Goal: Transaction & Acquisition: Purchase product/service

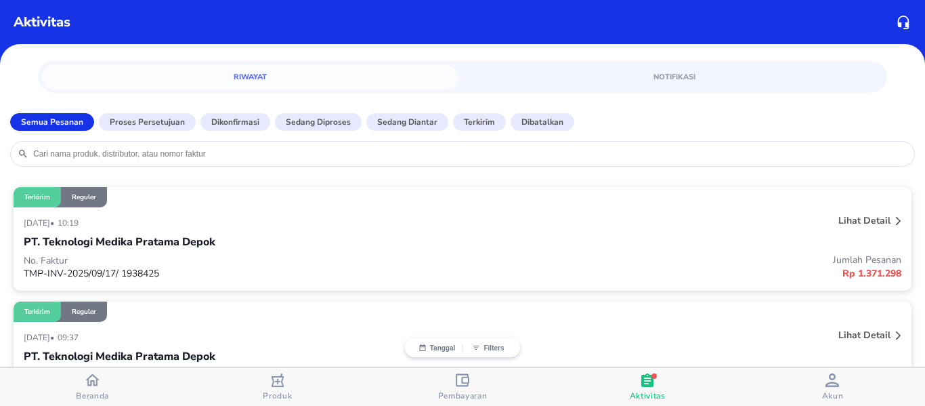
click at [97, 388] on div "button" at bounding box center [92, 382] width 14 height 18
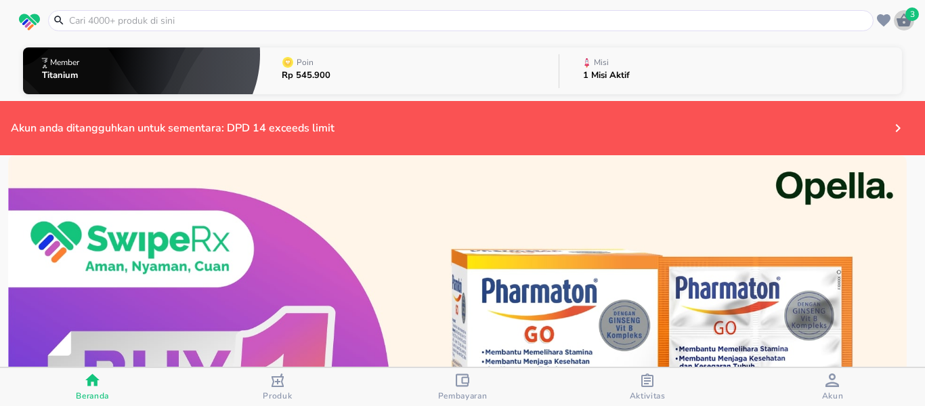
click at [902, 22] on icon "button" at bounding box center [904, 20] width 15 height 13
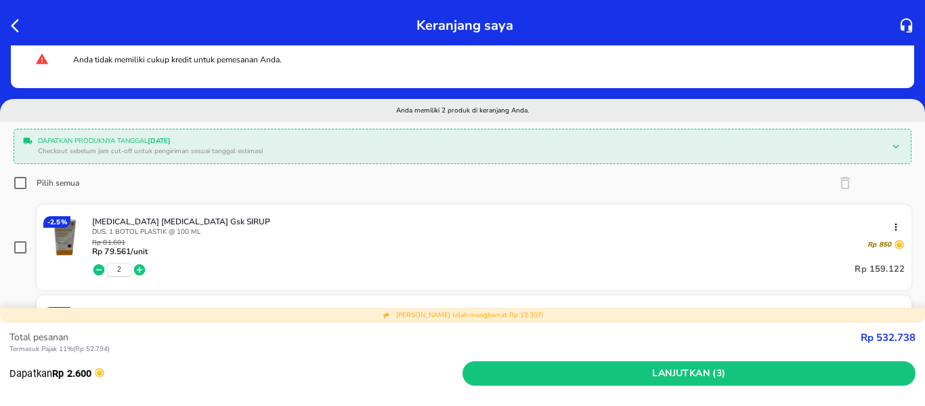
scroll to position [203, 0]
